Goal: Find specific page/section: Find specific page/section

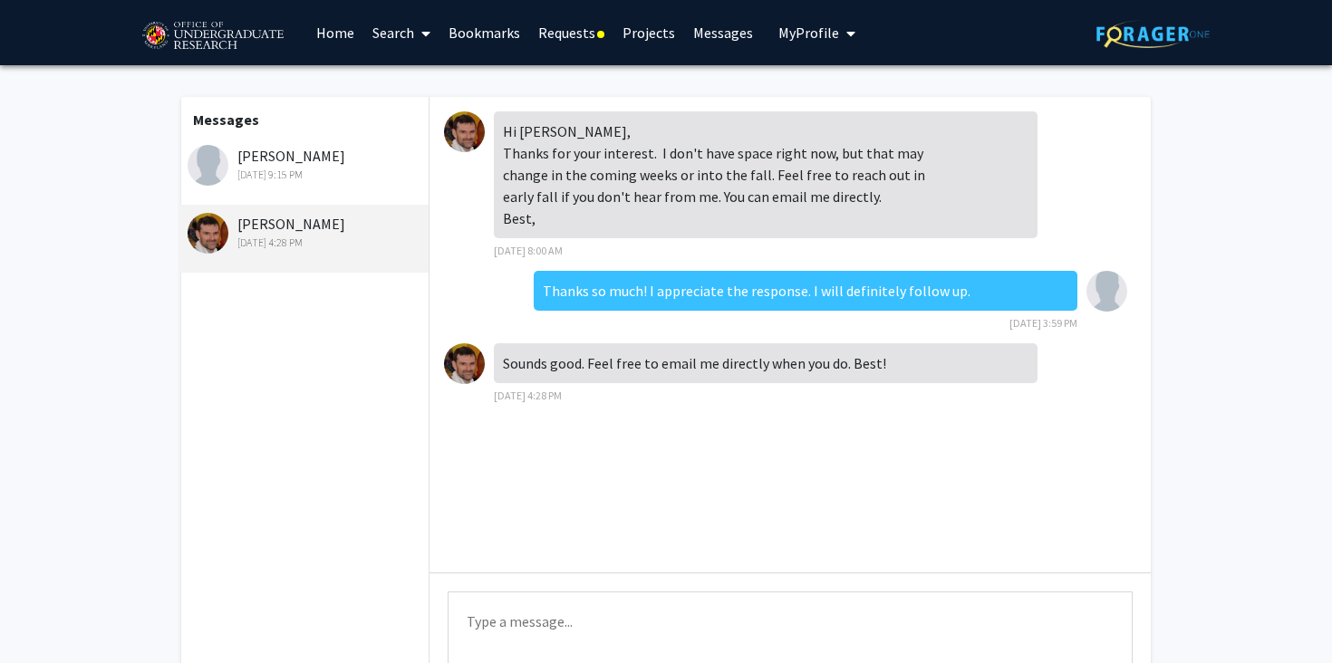
click at [564, 30] on link "Requests" at bounding box center [571, 32] width 84 height 63
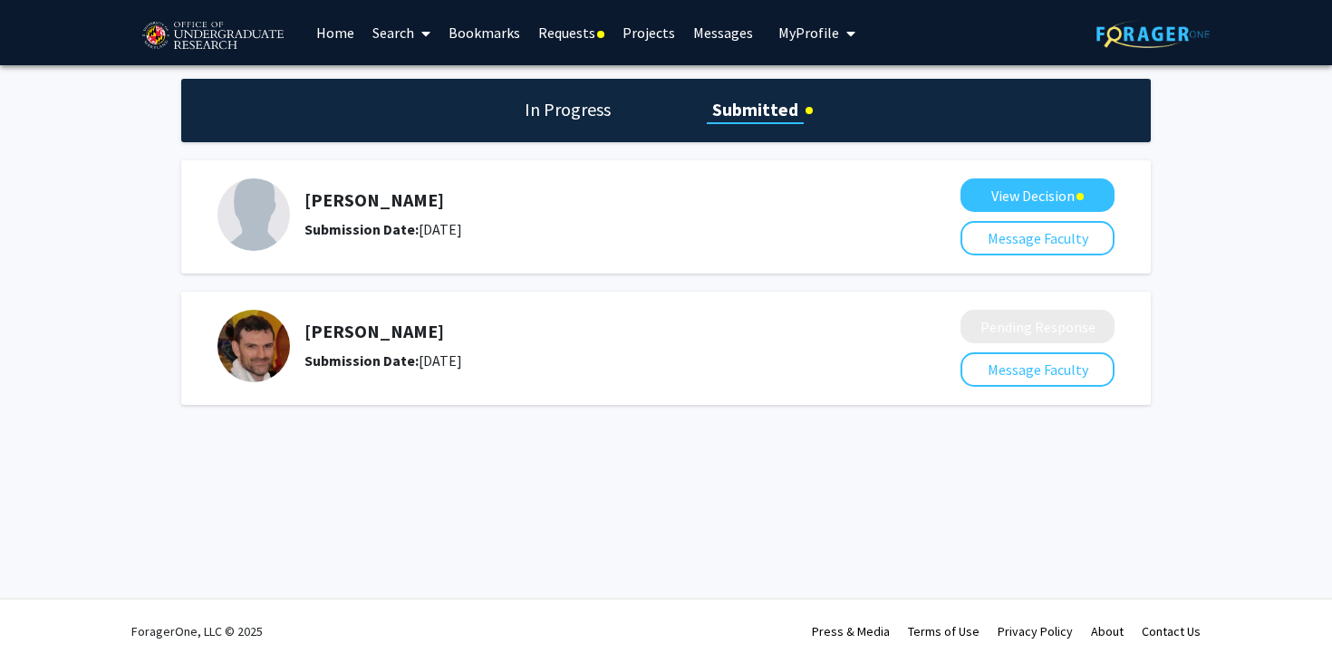
click at [409, 325] on h5 "[PERSON_NAME]" at bounding box center [585, 332] width 560 height 22
click at [483, 25] on link "Bookmarks" at bounding box center [485, 32] width 90 height 63
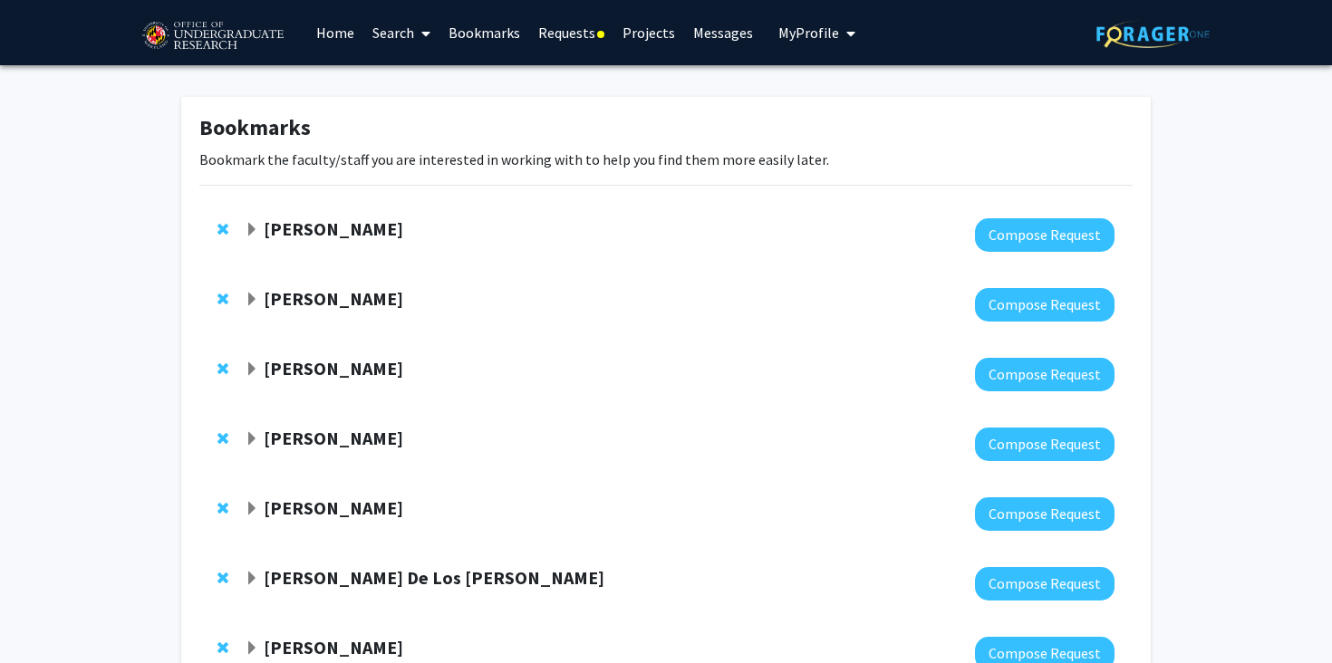
scroll to position [278, 0]
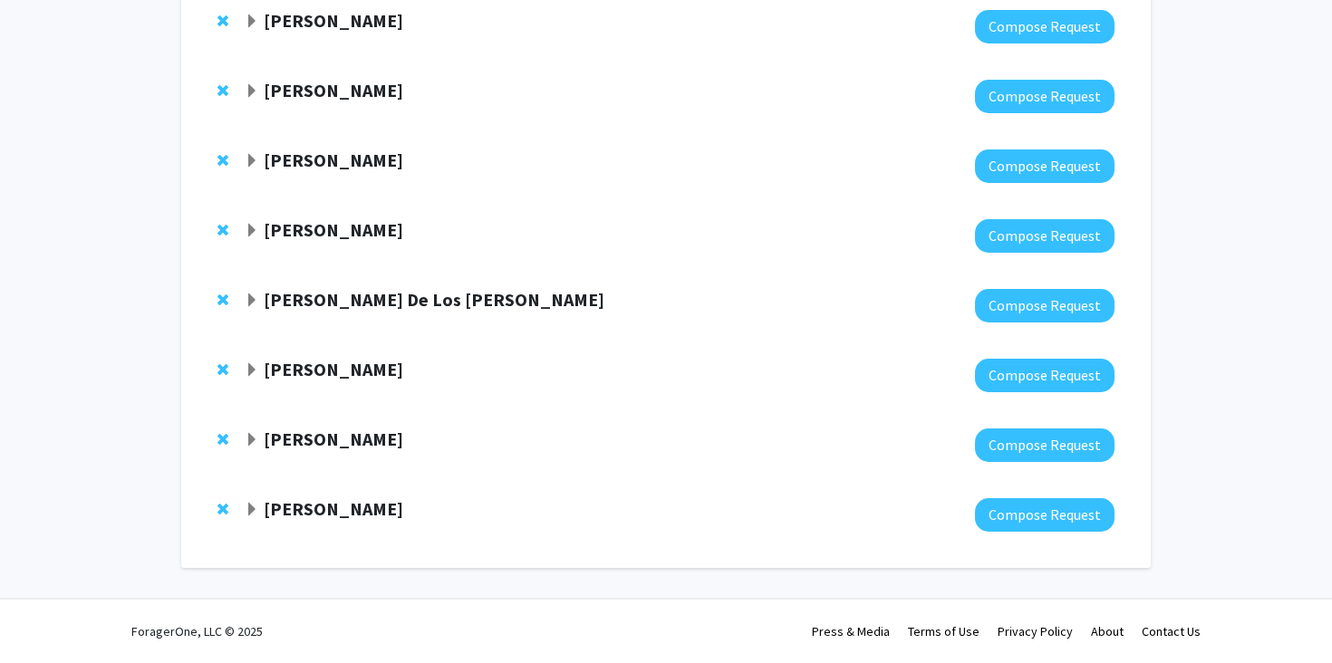
click at [322, 437] on strong "[PERSON_NAME]" at bounding box center [334, 439] width 140 height 23
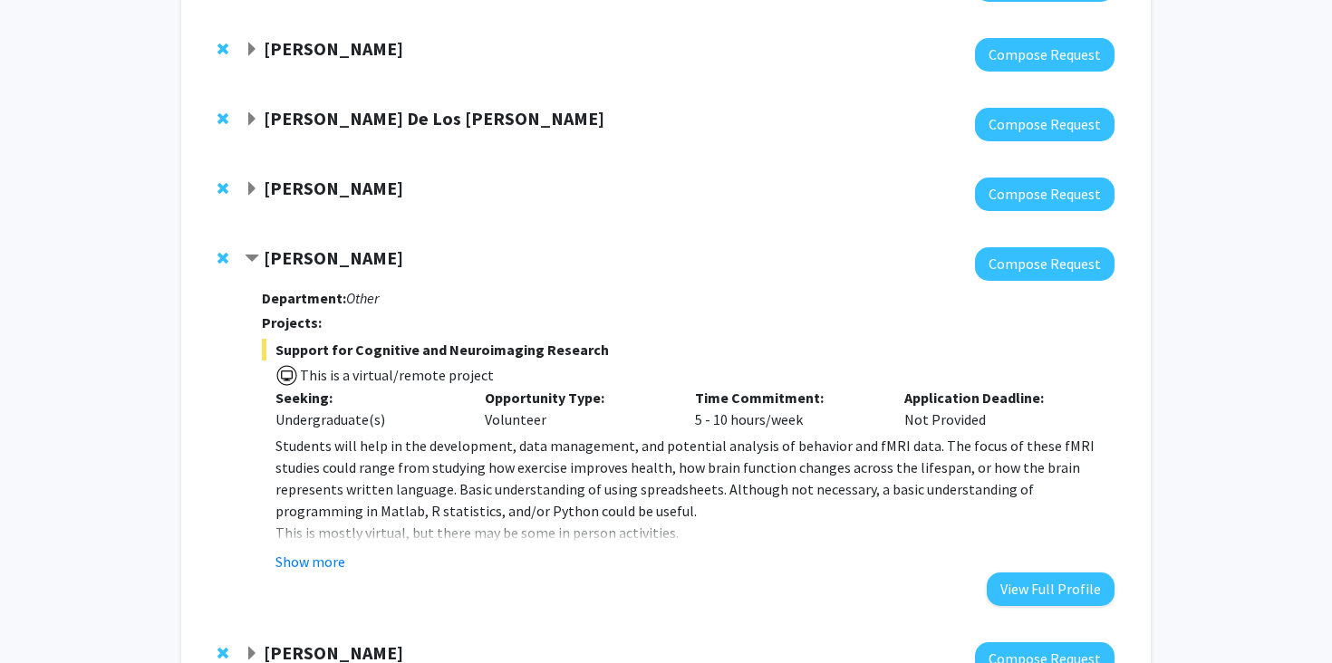
scroll to position [467, 0]
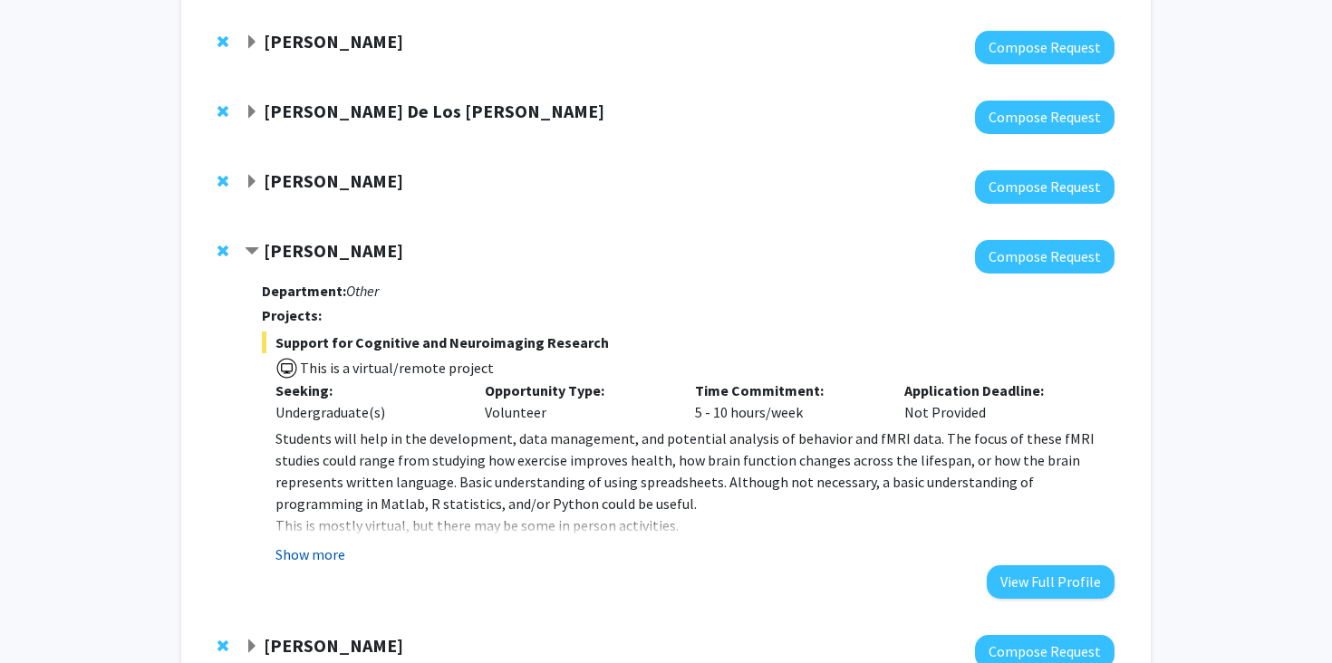
click at [299, 561] on button "Show more" at bounding box center [311, 555] width 70 height 22
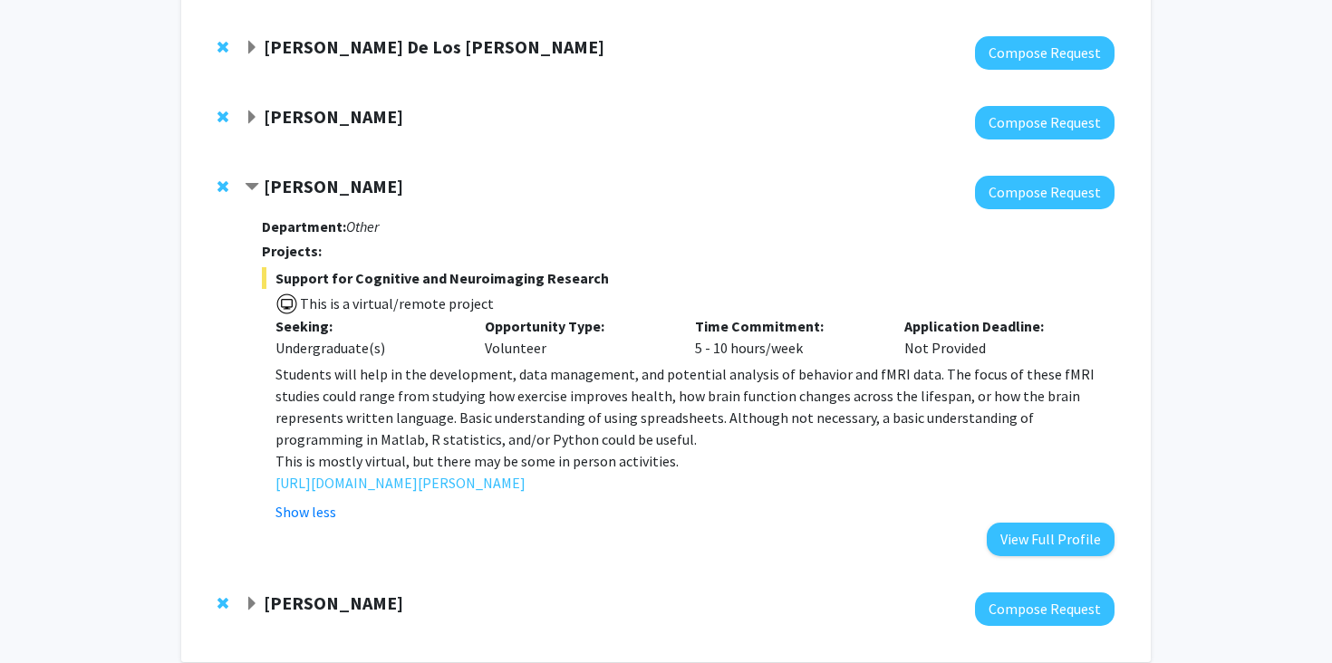
scroll to position [547, 0]
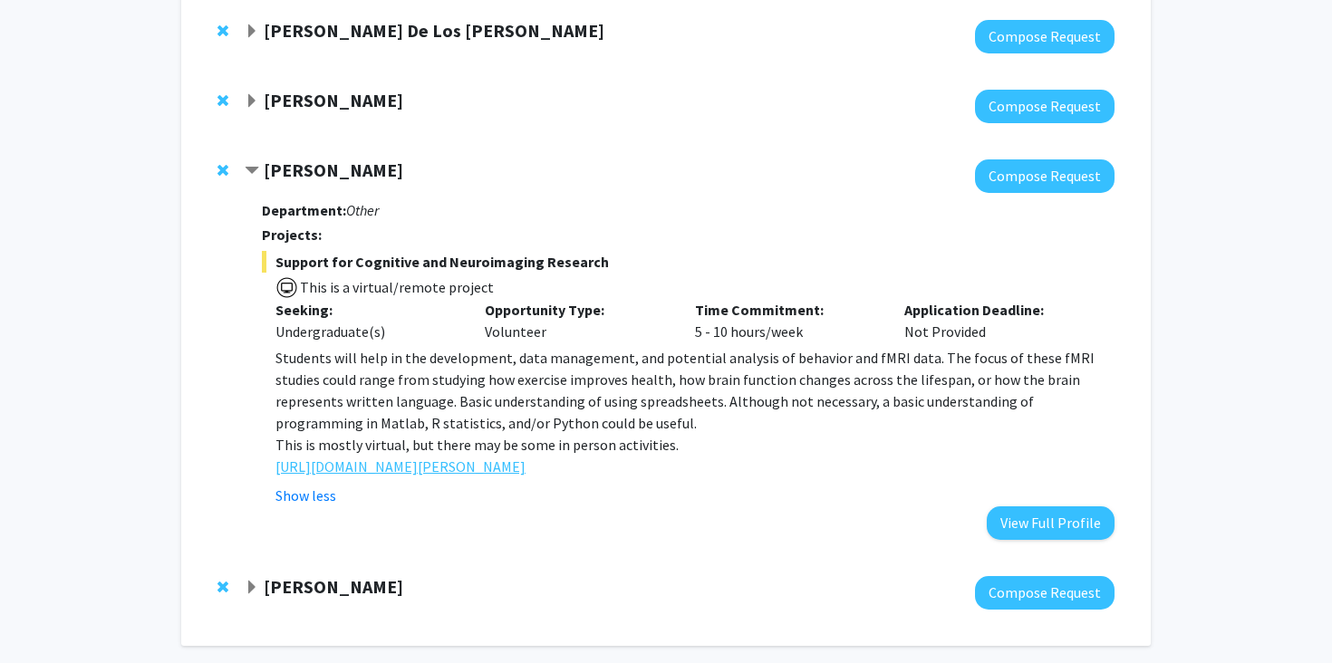
click at [454, 475] on link "[URL][DOMAIN_NAME][PERSON_NAME]" at bounding box center [401, 467] width 250 height 22
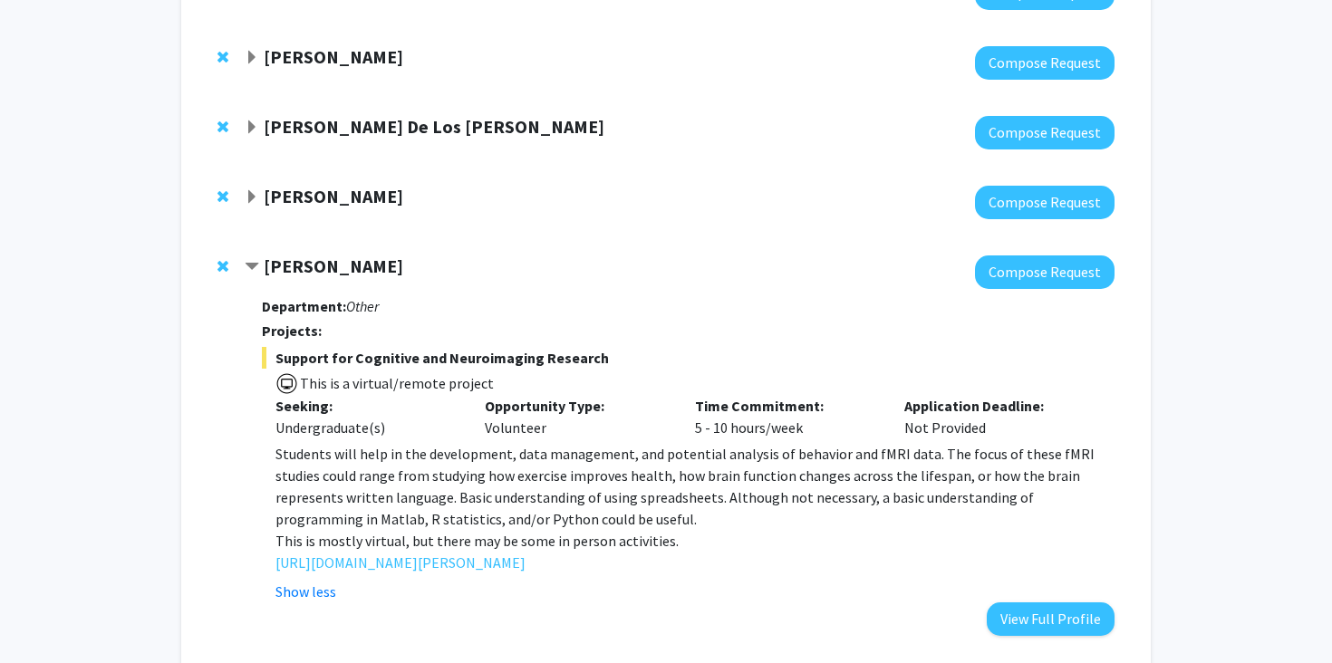
scroll to position [417, 0]
